Goal: Task Accomplishment & Management: Manage account settings

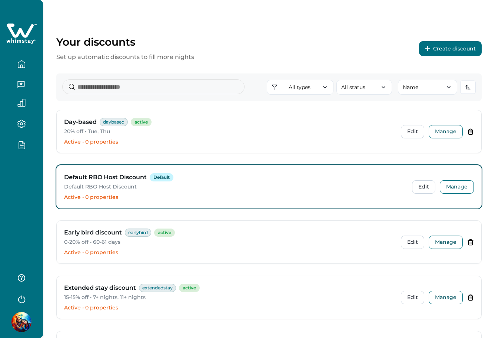
click at [459, 47] on button "Create discount" at bounding box center [450, 48] width 63 height 15
click at [451, 50] on button "Create discount" at bounding box center [450, 48] width 63 height 15
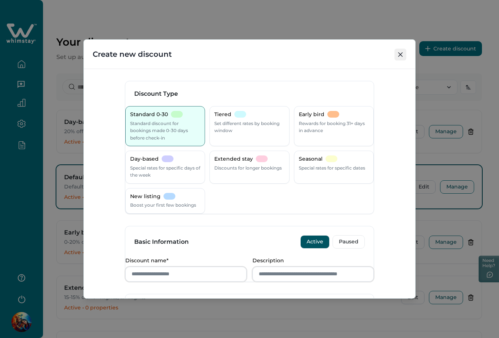
click at [400, 57] on button "Close" at bounding box center [401, 55] width 12 height 12
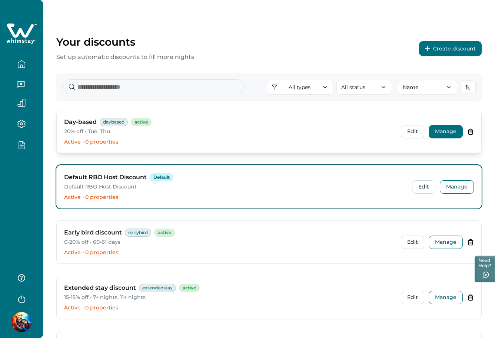
click at [443, 132] on button "Manage" at bounding box center [446, 131] width 34 height 13
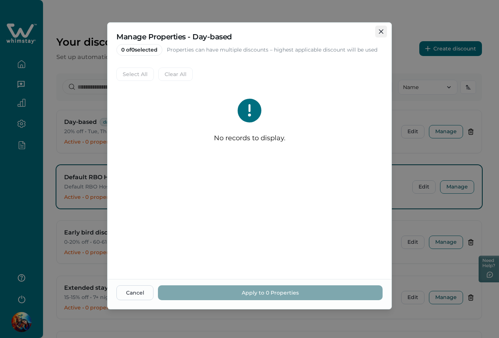
click at [380, 30] on icon "Close" at bounding box center [381, 31] width 4 height 4
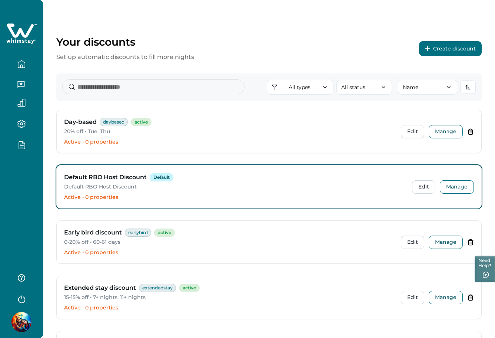
click at [454, 48] on button "Create discount" at bounding box center [450, 48] width 63 height 15
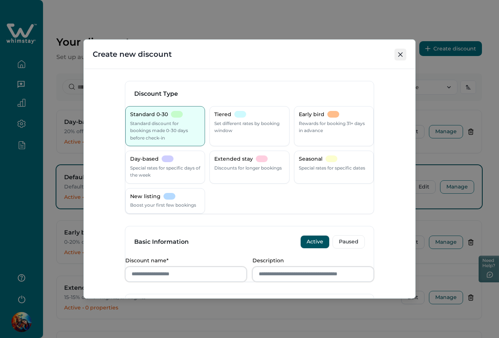
click at [400, 55] on icon "Close" at bounding box center [400, 54] width 4 height 4
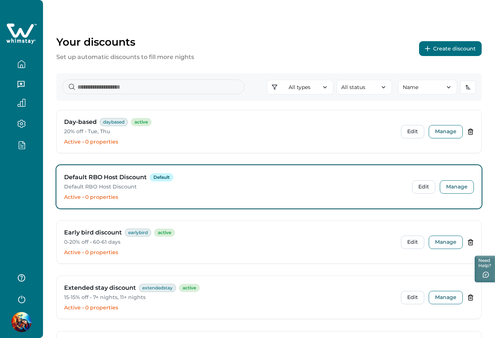
click at [30, 173] on div at bounding box center [21, 169] width 43 height 338
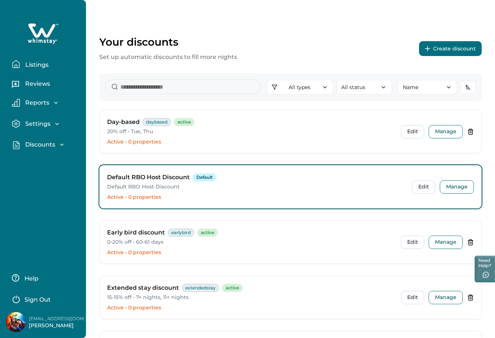
click at [26, 144] on p "Discounts" at bounding box center [39, 144] width 32 height 7
click at [33, 175] on p "Ready-made discounts" at bounding box center [54, 175] width 62 height 14
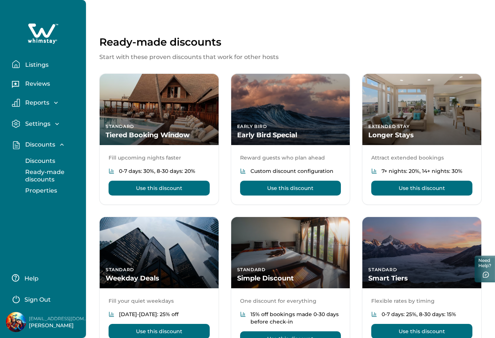
click at [37, 142] on p "Discounts" at bounding box center [39, 144] width 32 height 7
click at [40, 140] on div "Discounts Discounts Ready-made discounts Properties" at bounding box center [43, 144] width 74 height 21
click at [40, 145] on p "Discounts" at bounding box center [39, 144] width 32 height 7
drag, startPoint x: 38, startPoint y: 166, endPoint x: 38, endPoint y: 162, distance: 3.7
click at [38, 164] on button "Discounts" at bounding box center [51, 161] width 68 height 15
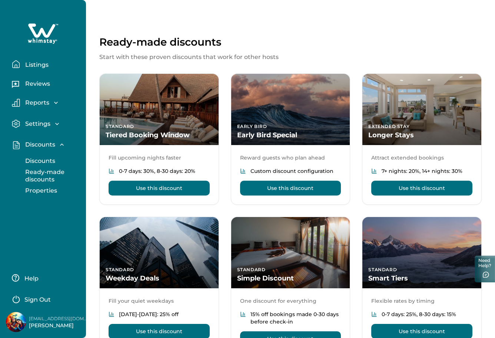
click at [38, 162] on p "Discounts" at bounding box center [39, 160] width 32 height 7
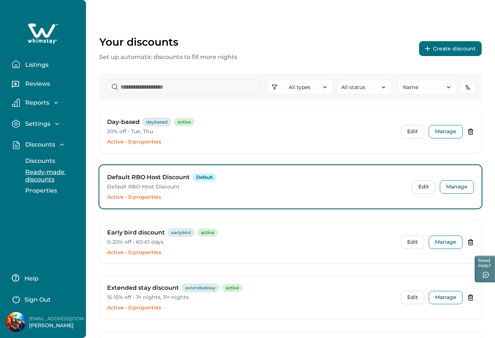
drag, startPoint x: 38, startPoint y: 187, endPoint x: 42, endPoint y: 175, distance: 12.5
click at [38, 187] on p "Properties" at bounding box center [40, 190] width 34 height 7
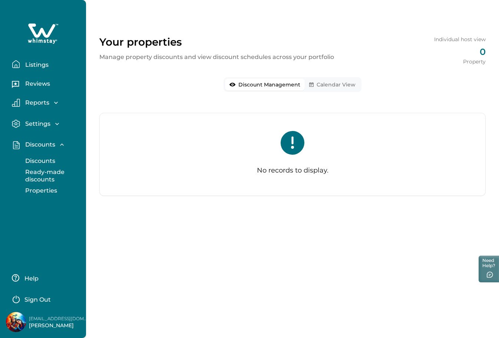
click at [43, 158] on p "Discounts" at bounding box center [39, 160] width 32 height 7
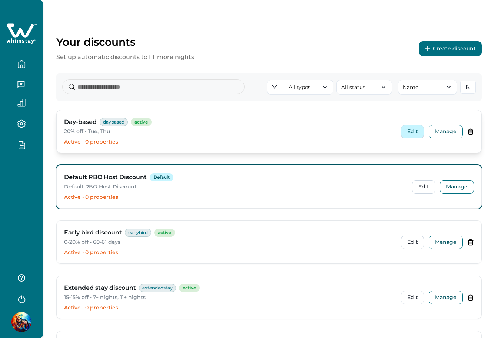
click at [410, 130] on button "Edit" at bounding box center [412, 131] width 23 height 13
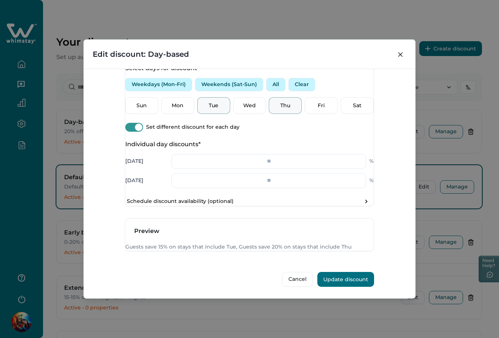
scroll to position [310, 0]
click at [402, 53] on icon "Close" at bounding box center [400, 54] width 4 height 4
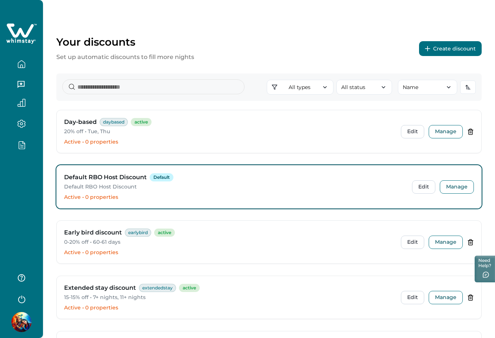
click at [440, 50] on button "Create discount" at bounding box center [450, 48] width 63 height 15
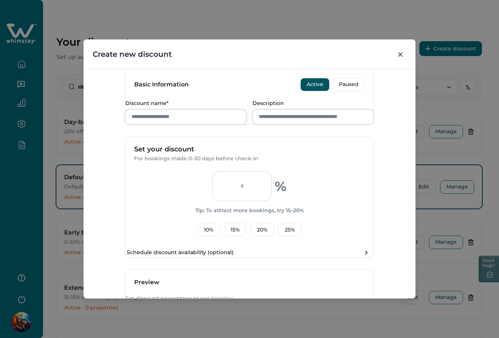
scroll to position [251, 0]
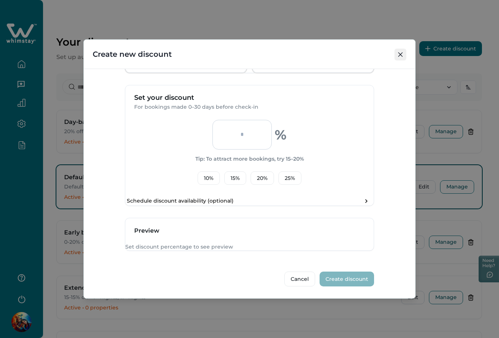
click at [402, 52] on button "Close" at bounding box center [401, 55] width 12 height 12
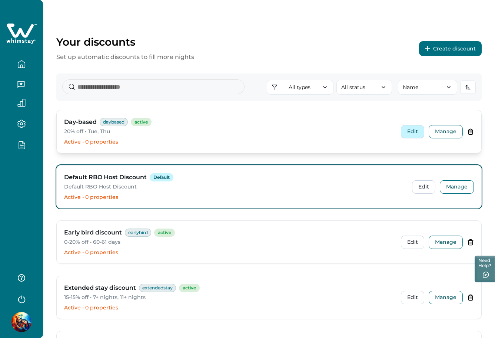
click at [408, 132] on button "Edit" at bounding box center [412, 131] width 23 height 13
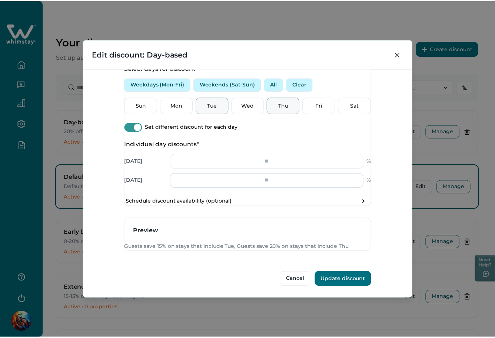
scroll to position [310, 0]
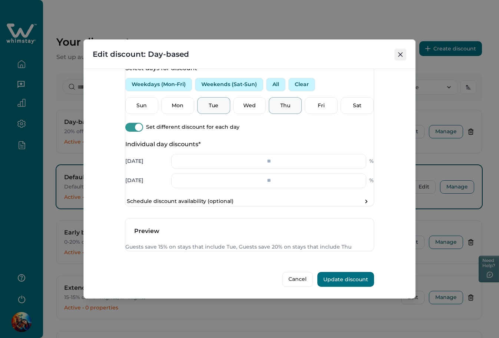
click at [402, 57] on button "Close" at bounding box center [401, 55] width 12 height 12
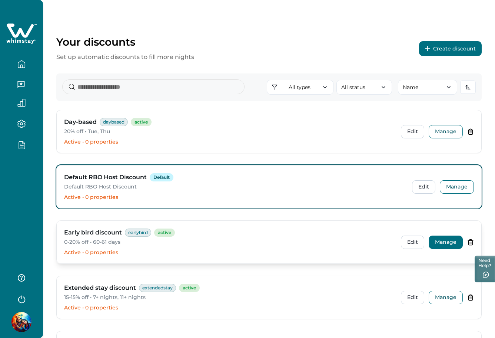
click at [438, 247] on button "Manage" at bounding box center [446, 241] width 34 height 13
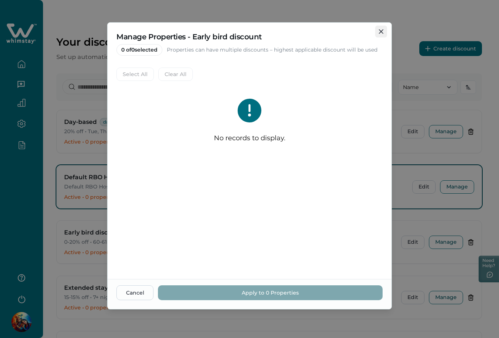
click at [382, 29] on button "Close" at bounding box center [381, 32] width 12 height 12
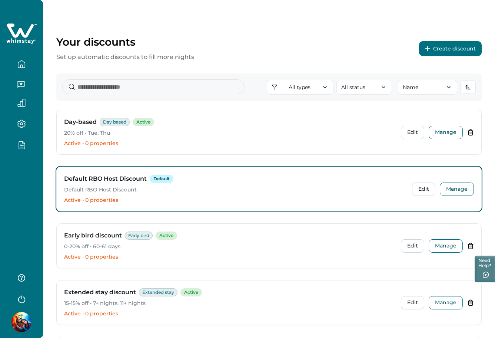
click at [451, 43] on button "Create discount" at bounding box center [450, 48] width 63 height 15
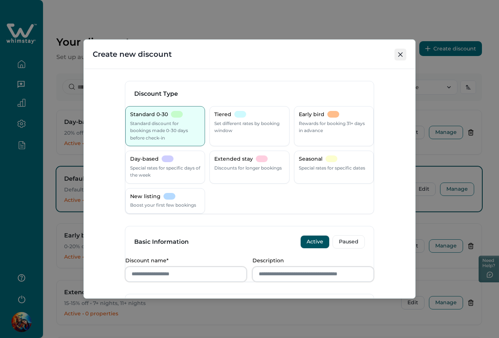
click at [401, 58] on button "Close" at bounding box center [401, 55] width 12 height 12
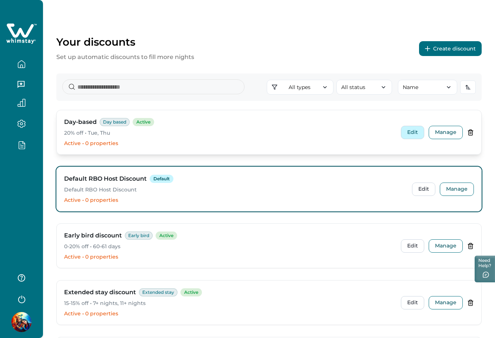
click at [413, 134] on button "Edit" at bounding box center [412, 132] width 23 height 13
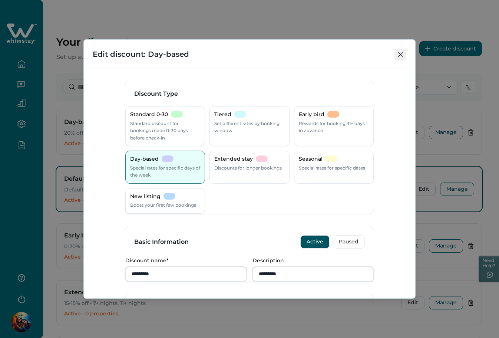
click at [395, 53] on button "Close" at bounding box center [401, 55] width 12 height 12
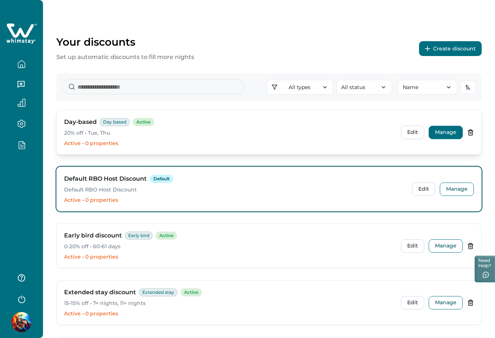
click at [447, 138] on button "Manage" at bounding box center [446, 132] width 34 height 13
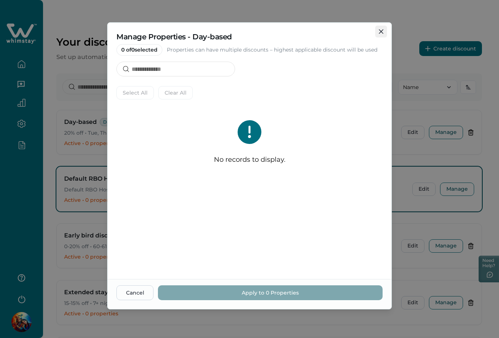
click at [382, 30] on icon "Close" at bounding box center [381, 31] width 4 height 4
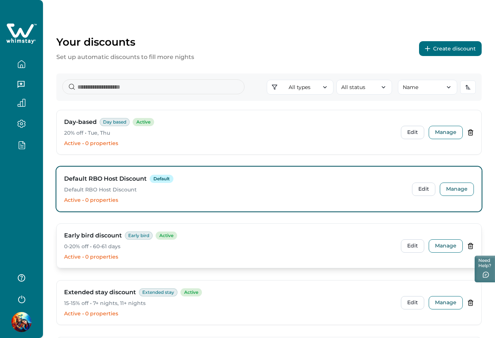
click at [399, 242] on div "Early bird discount Early bird Active 0-20% off • 60-61 days Active • 0 propert…" at bounding box center [269, 246] width 425 height 44
click at [412, 248] on button "Edit" at bounding box center [412, 245] width 23 height 13
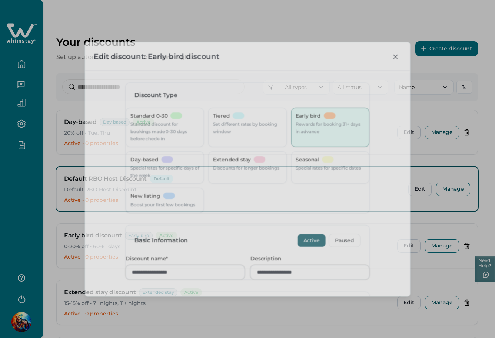
type input "**"
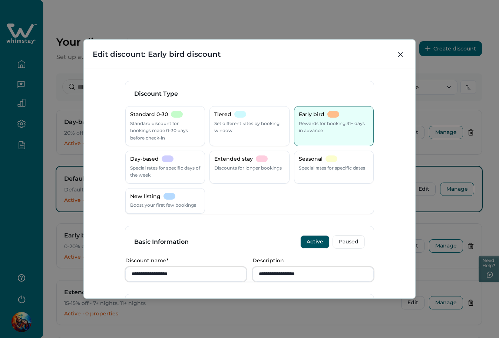
click at [364, 20] on div "**********" at bounding box center [249, 169] width 499 height 338
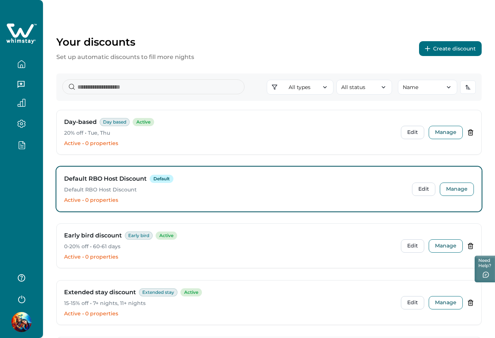
click at [12, 189] on div at bounding box center [21, 169] width 43 height 338
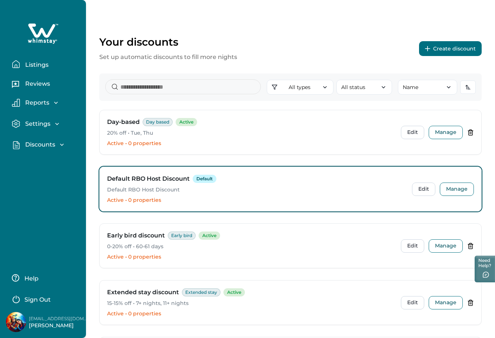
click at [41, 146] on p "Discounts" at bounding box center [39, 144] width 32 height 7
click at [31, 184] on button "Properties" at bounding box center [51, 190] width 68 height 15
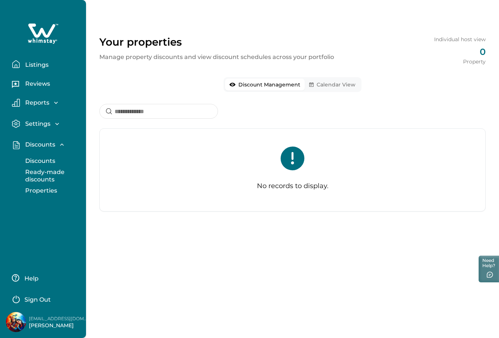
click at [40, 174] on p "Ready-made discounts" at bounding box center [54, 175] width 62 height 14
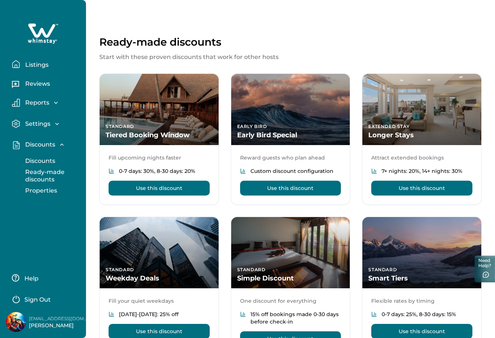
click at [46, 159] on p "Discounts" at bounding box center [39, 160] width 32 height 7
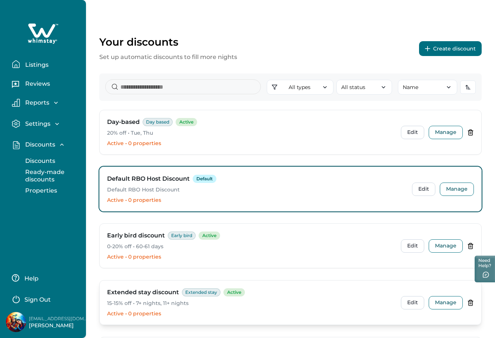
scroll to position [263, 0]
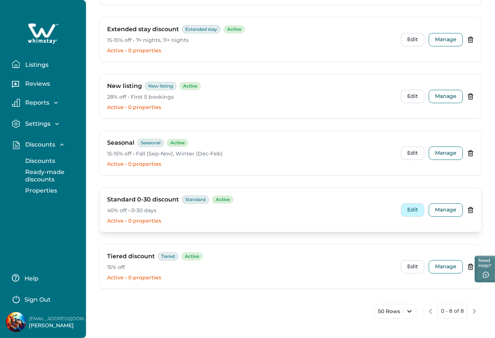
click at [409, 212] on button "Edit" at bounding box center [412, 209] width 23 height 13
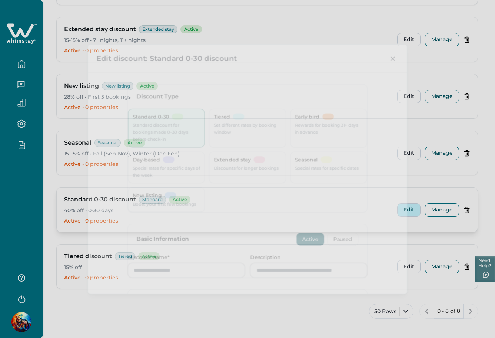
type input "**********"
type input "**"
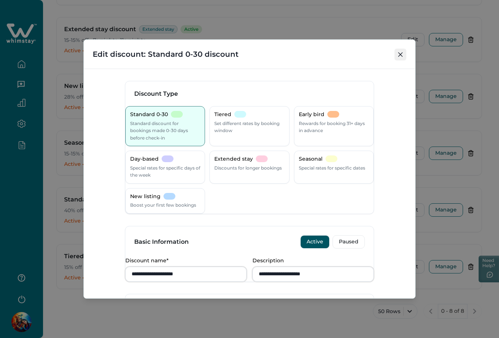
click at [400, 56] on icon "Close" at bounding box center [400, 54] width 4 height 4
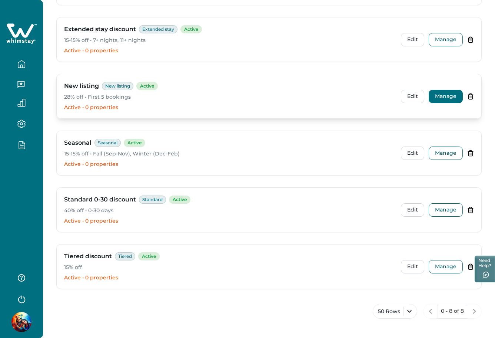
click at [453, 97] on button "Manage" at bounding box center [446, 96] width 34 height 13
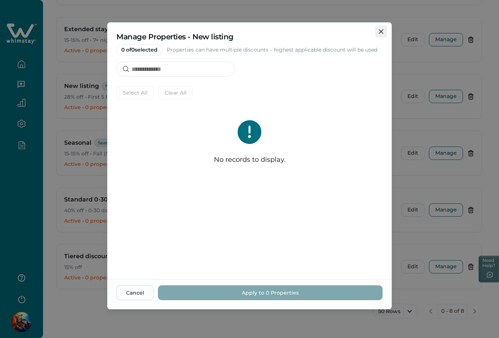
click at [383, 33] on icon "Close" at bounding box center [381, 31] width 4 height 4
